Goal: Task Accomplishment & Management: Use online tool/utility

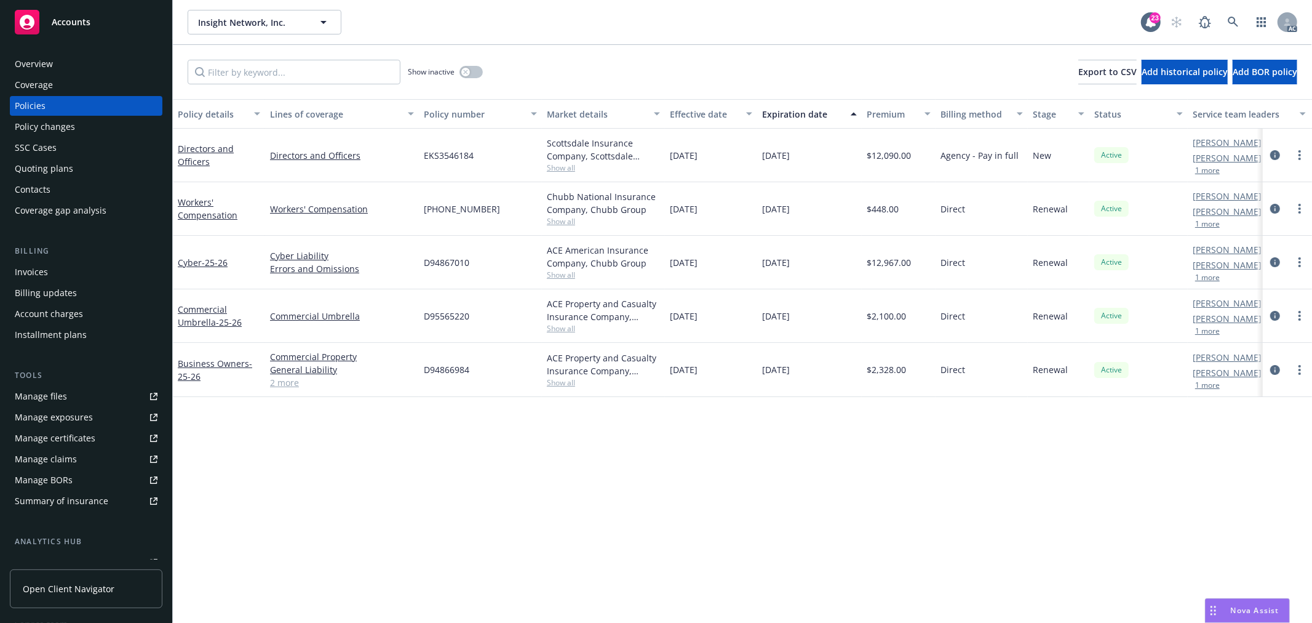
click at [40, 59] on div "Overview" at bounding box center [34, 64] width 38 height 20
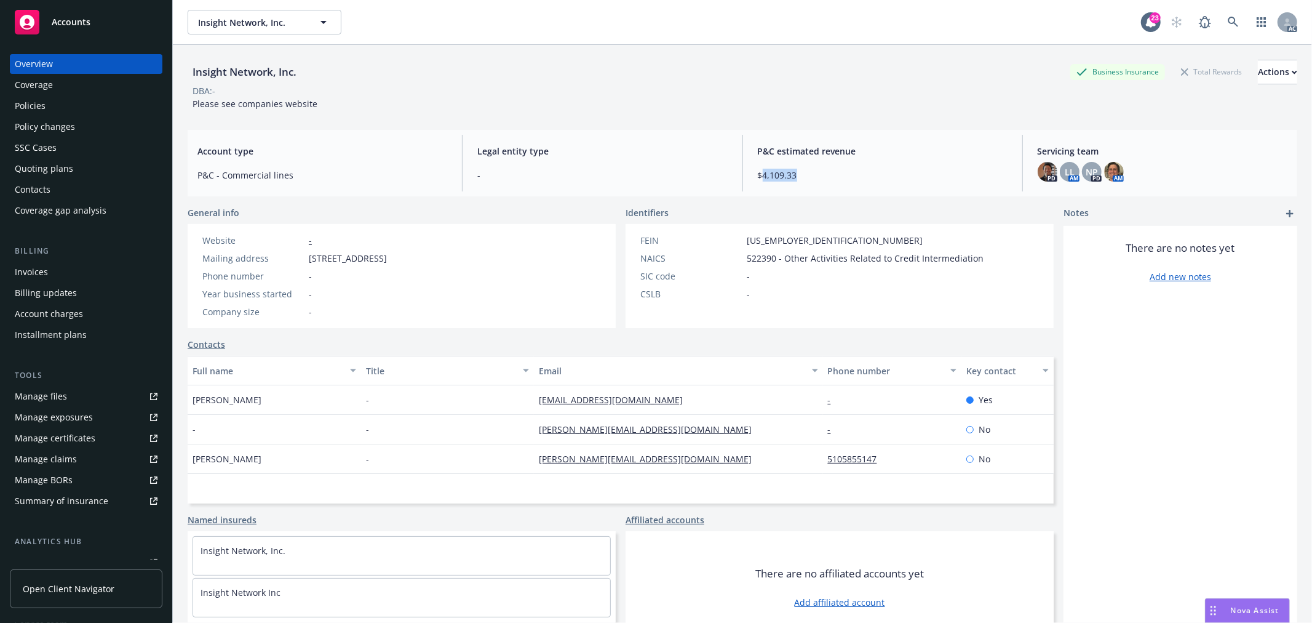
drag, startPoint x: 802, startPoint y: 170, endPoint x: 756, endPoint y: 174, distance: 46.9
click at [758, 174] on span "$4,109.33" at bounding box center [883, 175] width 250 height 13
click at [877, 163] on div "P&C estimated revenue $4,109.33" at bounding box center [883, 163] width 270 height 57
click at [69, 102] on div "Policies" at bounding box center [86, 106] width 143 height 20
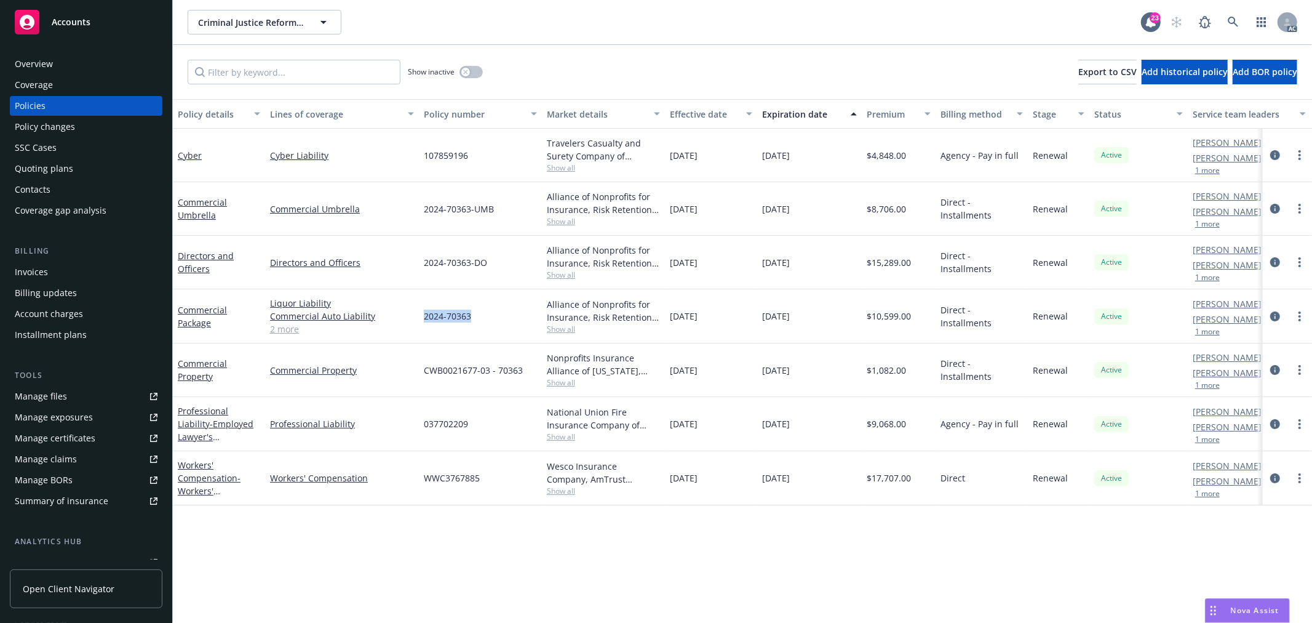
drag, startPoint x: 474, startPoint y: 312, endPoint x: 425, endPoint y: 316, distance: 50.0
click at [425, 316] on div "2024-70363" at bounding box center [480, 316] width 123 height 54
copy span "2024-70363"
click at [517, 367] on span "CWB0021677-03 - 70363" at bounding box center [473, 370] width 99 height 13
drag, startPoint x: 523, startPoint y: 368, endPoint x: 426, endPoint y: 370, distance: 96.6
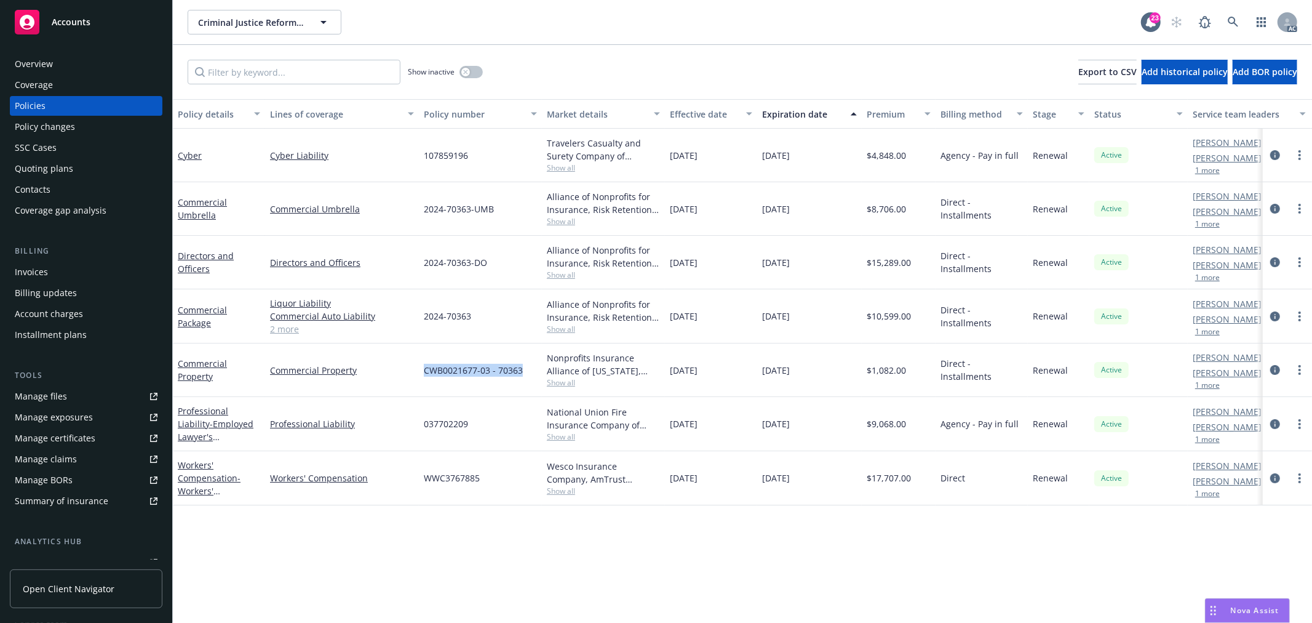
click at [426, 370] on div "CWB0021677-03 - 70363" at bounding box center [480, 370] width 123 height 54
copy span "CWB0021677-03 - 70363"
click at [498, 210] on div "2024-70363-UMB" at bounding box center [480, 209] width 123 height 54
copy span "2024-70363-UMB"
drag, startPoint x: 498, startPoint y: 210, endPoint x: 426, endPoint y: 211, distance: 72.6
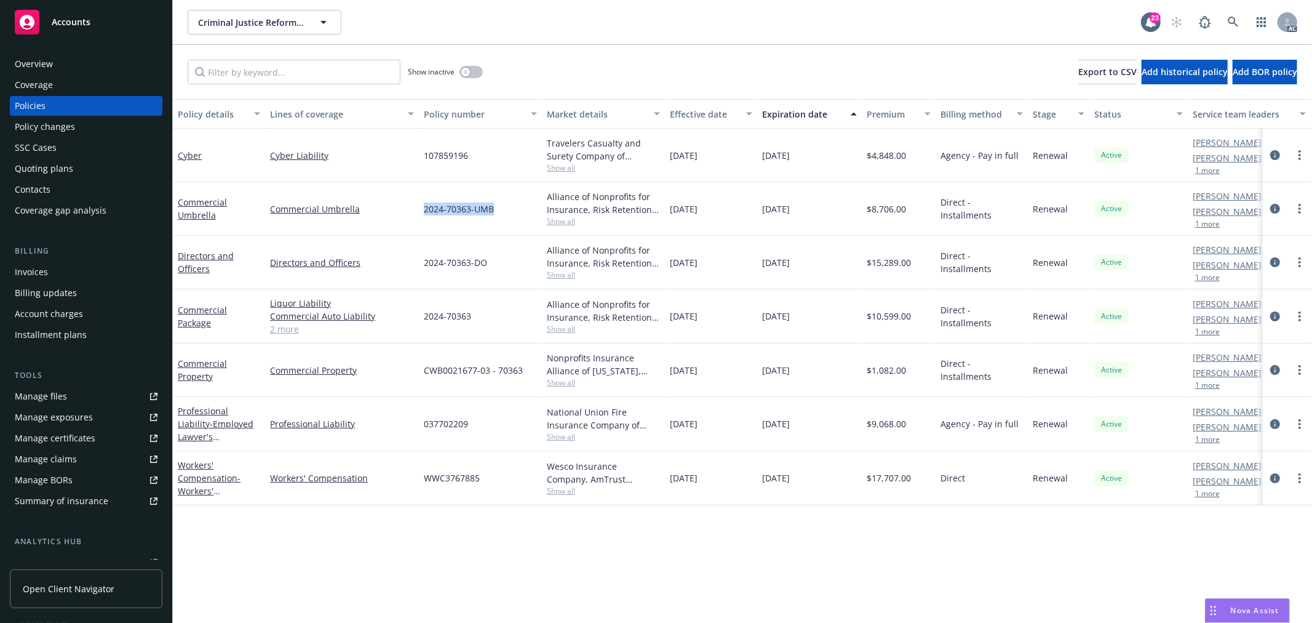
click at [426, 211] on div "2024-70363-UMB" at bounding box center [480, 209] width 123 height 54
click at [463, 273] on div "2024-70363-DO" at bounding box center [480, 263] width 123 height 54
drag, startPoint x: 488, startPoint y: 262, endPoint x: 423, endPoint y: 260, distance: 64.6
click at [423, 260] on div "2024-70363-DO" at bounding box center [480, 263] width 123 height 54
copy span "2024-70363-DO"
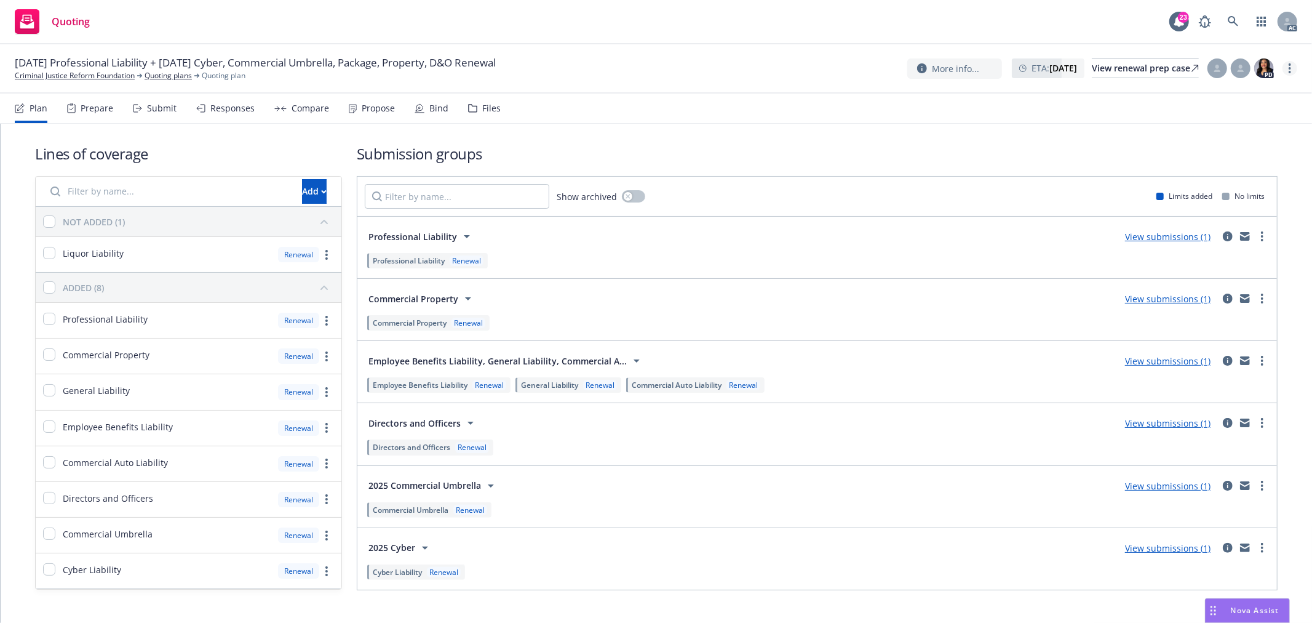
click at [1291, 72] on link "more" at bounding box center [1290, 68] width 15 height 15
click at [1228, 91] on link "Copy logging email" at bounding box center [1228, 93] width 137 height 25
